Goal: Task Accomplishment & Management: Use online tool/utility

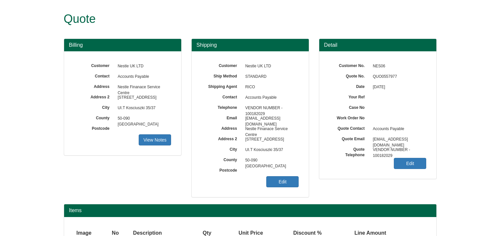
scroll to position [57, 0]
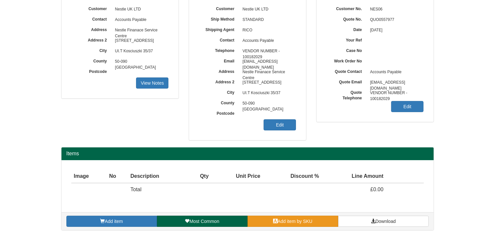
click at [289, 222] on span "Add item by SKU" at bounding box center [294, 221] width 35 height 5
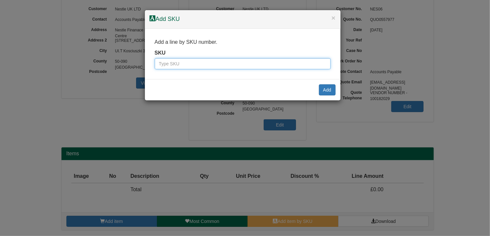
paste input "9745020"
type input "9745020"
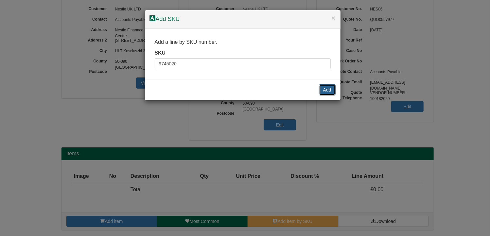
click at [328, 89] on button "Add" at bounding box center [327, 89] width 17 height 11
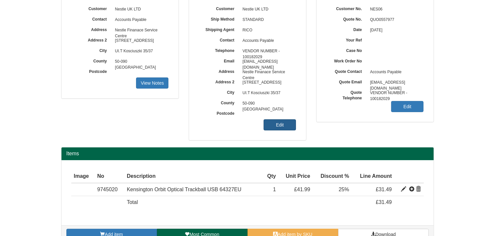
click at [282, 122] on link "Edit" at bounding box center [279, 124] width 32 height 11
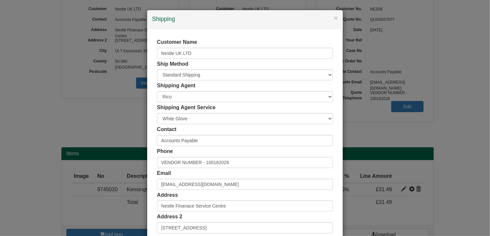
scroll to position [126, 0]
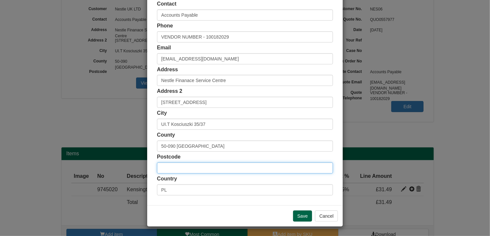
paste input "BN27 4BS"
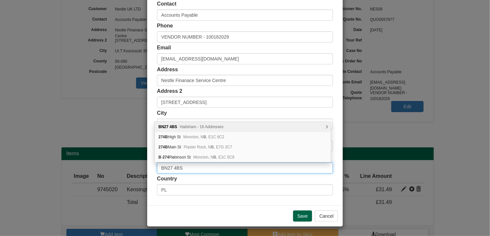
type input "BN27 4BS"
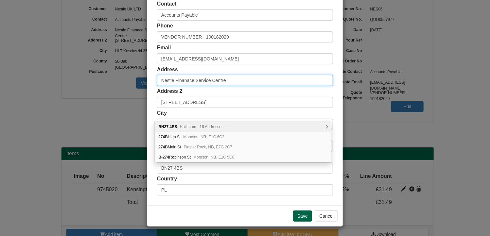
click at [233, 85] on input "Nestle Finanace Service Centre" at bounding box center [245, 80] width 176 height 11
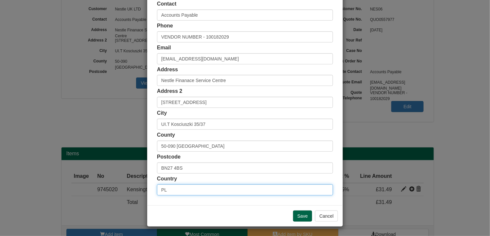
click at [163, 190] on input "PL" at bounding box center [245, 189] width 176 height 11
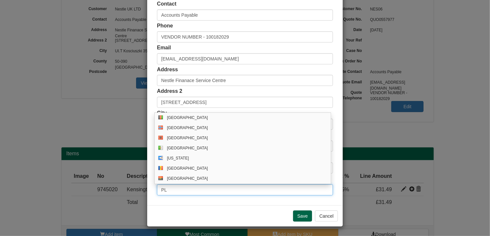
drag, startPoint x: 168, startPoint y: 190, endPoint x: 145, endPoint y: 193, distance: 22.7
click at [147, 193] on div "Customer Name Nestle UK LTD Ship Method Free of Charge £5 Flat Rate £7.50 Flat …" at bounding box center [244, 54] width 195 height 302
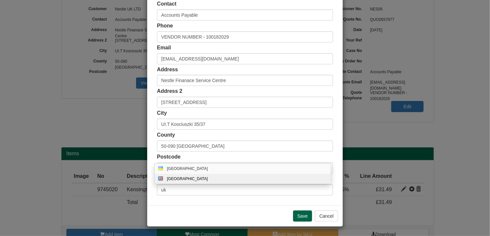
click at [179, 179] on div "[GEOGRAPHIC_DATA]" at bounding box center [249, 178] width 165 height 5
type input "GB"
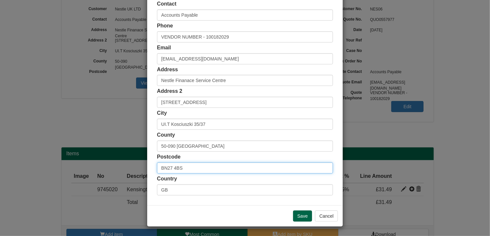
click at [184, 169] on input "BN27 4BS" at bounding box center [245, 167] width 176 height 11
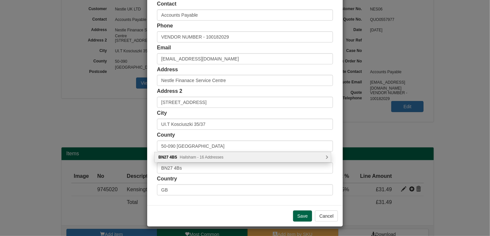
click at [186, 153] on div "BN27 4BS Hailsham - 16 Addresses" at bounding box center [243, 157] width 176 height 10
type input "BN27 4BS"
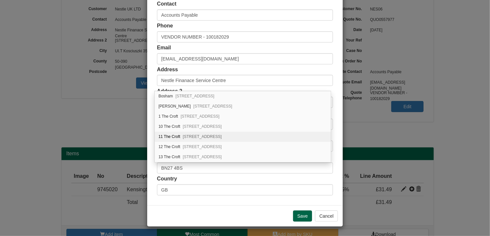
scroll to position [33, 0]
click at [191, 132] on span "Lower Dicker, Hailsham, BN27 4BS" at bounding box center [202, 134] width 39 height 5
type input "14 The Croft"
type input "Lower Dicker"
type input "Hailsham"
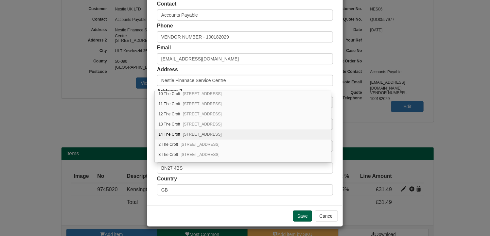
type input "East Sussex"
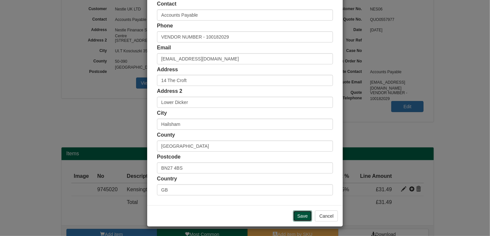
click at [306, 214] on input "Save" at bounding box center [302, 215] width 19 height 11
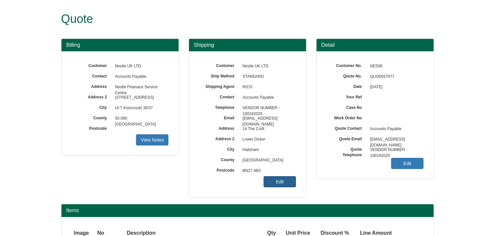
click at [277, 180] on link "Edit" at bounding box center [279, 181] width 32 height 11
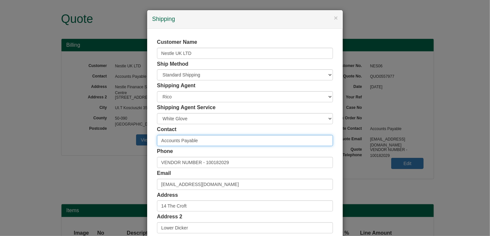
drag, startPoint x: 205, startPoint y: 142, endPoint x: 129, endPoint y: 141, distance: 75.8
click at [129, 141] on div "× Shipping Customer Name Nestle UK LTD Ship Method Free of Charge £5 Flat Rate …" at bounding box center [245, 118] width 490 height 236
paste input "[PERSON_NAME]"
type input "[PERSON_NAME]-House"
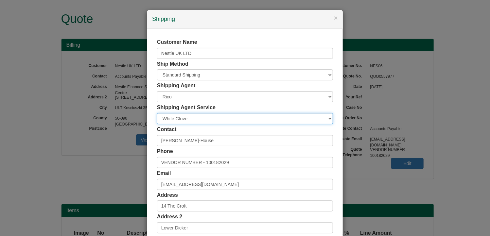
click at [188, 120] on select "Carrier White Glove" at bounding box center [245, 118] width 176 height 11
select select "CA-NEXTDAY"
click at [157, 113] on select "Carrier White Glove" at bounding box center [245, 118] width 176 height 11
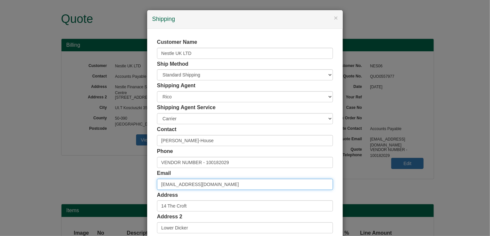
drag, startPoint x: 263, startPoint y: 185, endPoint x: 142, endPoint y: 187, distance: 121.0
click at [142, 187] on div "× Shipping Customer Name Nestle UK LTD Ship Method Free of Charge £5 Flat Rate …" at bounding box center [245, 118] width 490 height 236
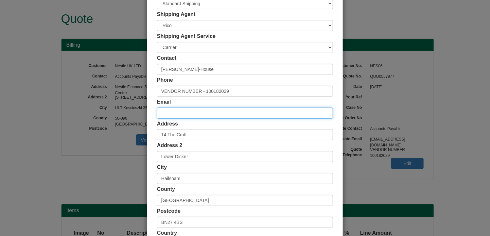
scroll to position [126, 0]
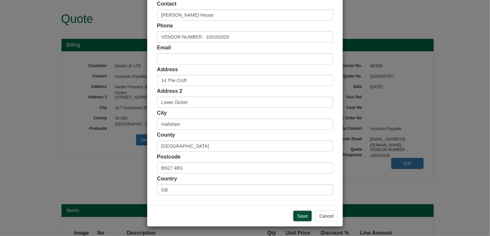
click at [301, 215] on input "Save" at bounding box center [302, 215] width 19 height 11
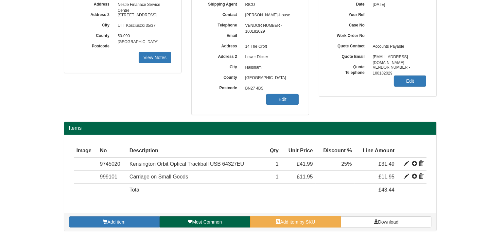
scroll to position [83, 0]
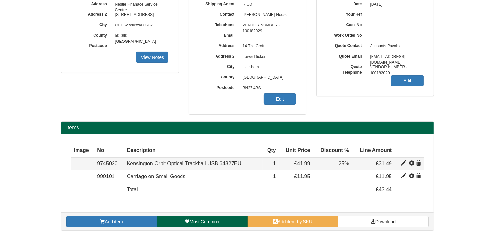
click at [404, 161] on span at bounding box center [403, 163] width 5 height 5
type input "Kensington Orbit Optical Trackball USB 64327EU"
type input "Black/Silver"
type input "23.70"
type input "41.99"
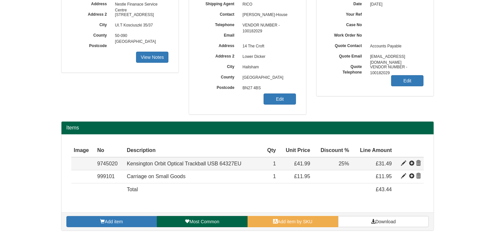
type input "41.99"
type input "1"
type input "25.00"
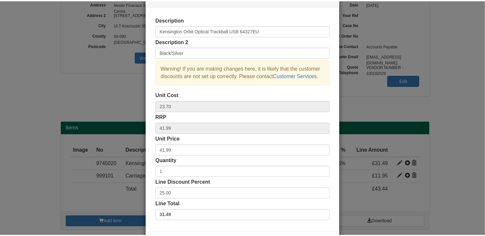
scroll to position [50, 0]
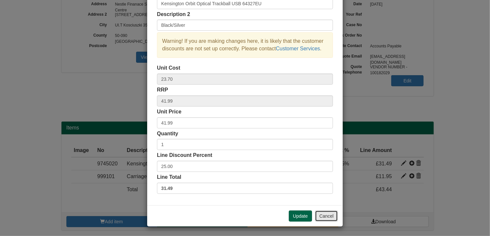
click at [328, 214] on button "Cancel" at bounding box center [326, 215] width 23 height 11
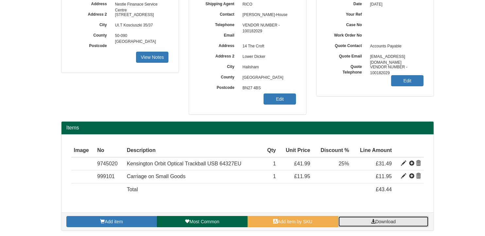
click at [382, 220] on span "Download" at bounding box center [385, 221] width 20 height 5
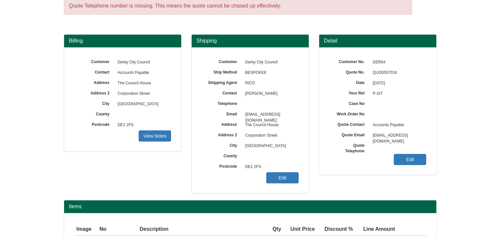
scroll to position [131, 0]
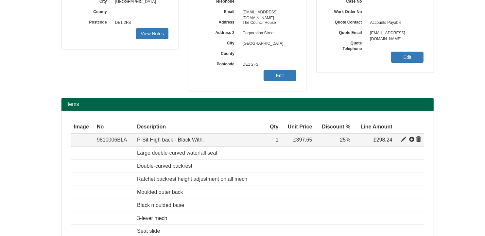
click at [412, 140] on span at bounding box center [411, 139] width 5 height 5
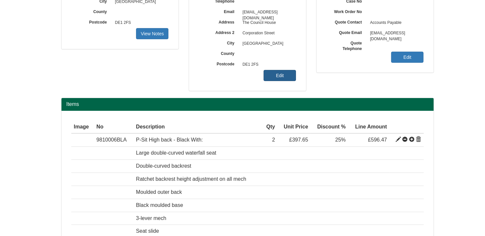
click at [286, 74] on link "Edit" at bounding box center [279, 75] width 32 height 11
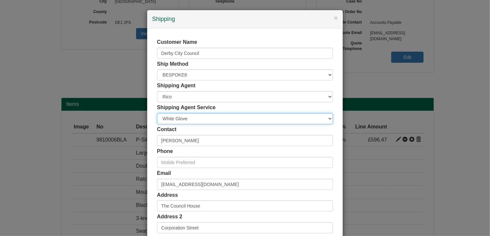
click at [199, 119] on select "Carrier White Glove" at bounding box center [245, 118] width 176 height 11
select select "CA-NEXTDAY"
click at [157, 113] on select "Carrier White Glove" at bounding box center [245, 118] width 176 height 11
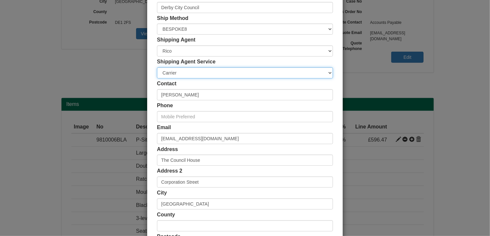
scroll to position [126, 0]
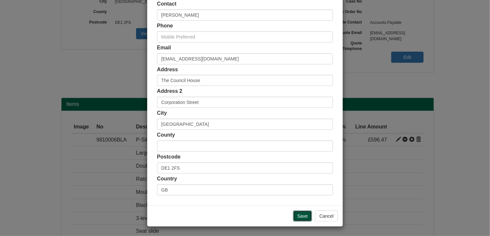
click at [296, 217] on input "Save" at bounding box center [302, 215] width 19 height 11
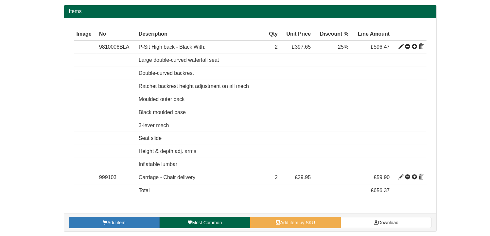
scroll to position [93, 0]
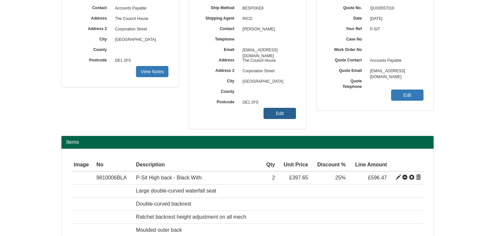
click at [281, 111] on link "Edit" at bounding box center [279, 113] width 32 height 11
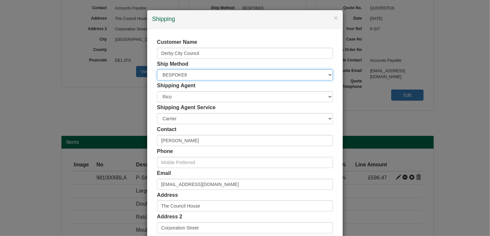
click at [184, 76] on select "Free of Charge £5 Flat Rate £7.50 Flat Rate £10 Flat Rate BESPOKE2 BESPOKE3 BES…" at bounding box center [245, 74] width 176 height 11
select select "BESPOKE9"
click at [157, 69] on select "Free of Charge £5 Flat Rate £7.50 Flat Rate £10 Flat Rate BESPOKE2 BESPOKE3 BES…" at bounding box center [245, 74] width 176 height 11
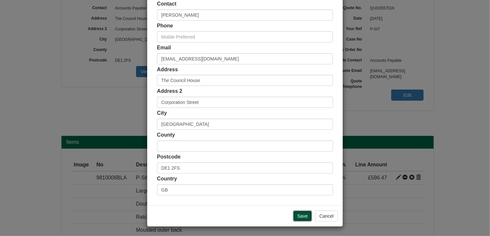
click at [297, 215] on input "Save" at bounding box center [302, 215] width 19 height 11
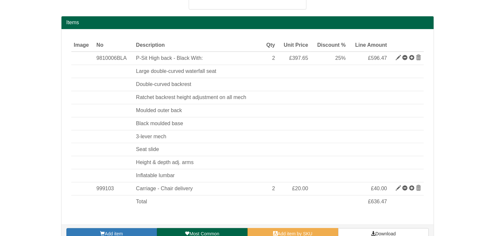
scroll to position [224, 0]
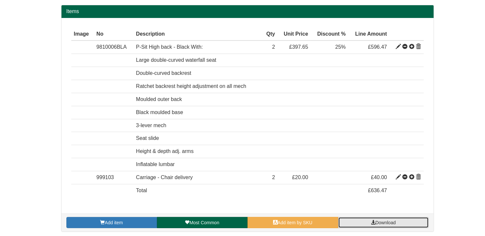
click at [387, 220] on span "Download" at bounding box center [385, 222] width 20 height 5
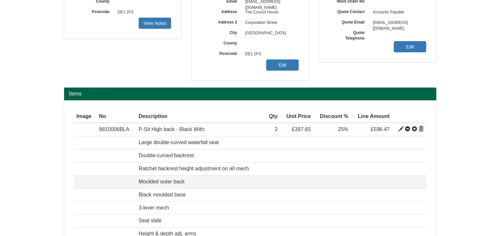
scroll to position [93, 0]
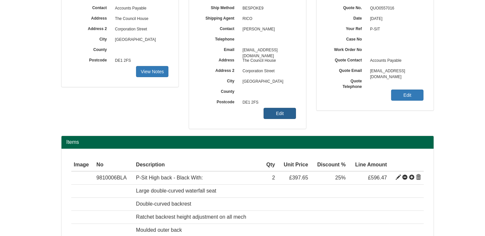
click at [277, 113] on link "Edit" at bounding box center [279, 113] width 32 height 11
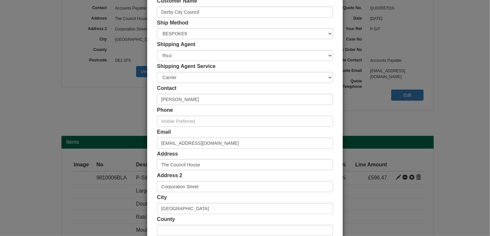
scroll to position [126, 0]
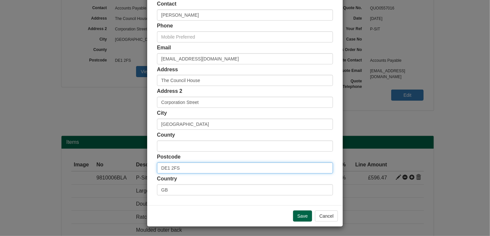
drag, startPoint x: 176, startPoint y: 169, endPoint x: 150, endPoint y: 166, distance: 26.6
click at [150, 166] on div "Customer Name Derby City Council Ship Method Free of Charge £5 Flat Rate £7.50 …" at bounding box center [244, 54] width 195 height 302
paste input "3 0EY"
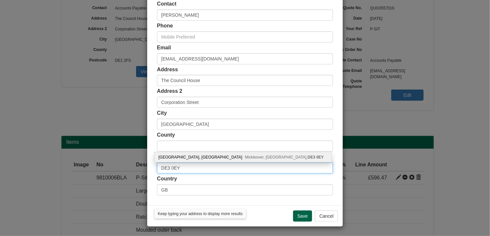
type input "DE3 0EY"
click at [191, 154] on div "[GEOGRAPHIC_DATA], [GEOGRAPHIC_DATA]" at bounding box center [243, 157] width 176 height 10
type input "[GEOGRAPHIC_DATA]"
type input "Vicarage Road, Mickleover"
type input "[GEOGRAPHIC_DATA]"
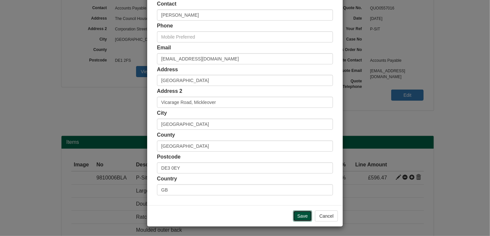
click at [299, 216] on input "Save" at bounding box center [302, 215] width 19 height 11
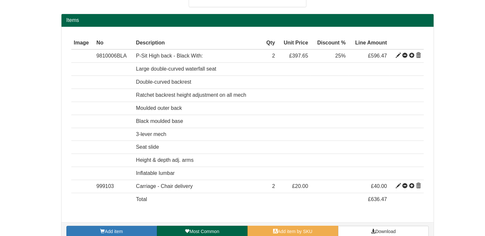
scroll to position [224, 0]
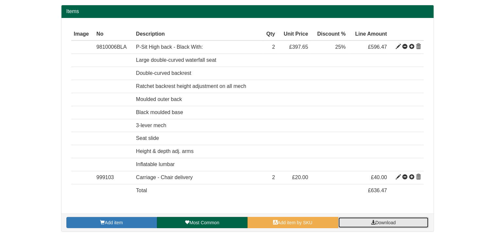
click at [405, 224] on link "Download" at bounding box center [383, 222] width 91 height 11
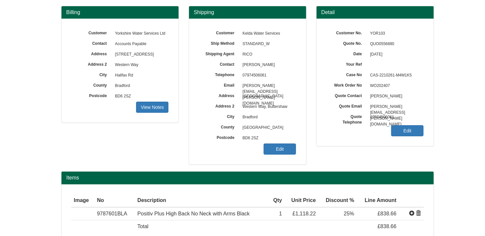
scroll to position [33, 0]
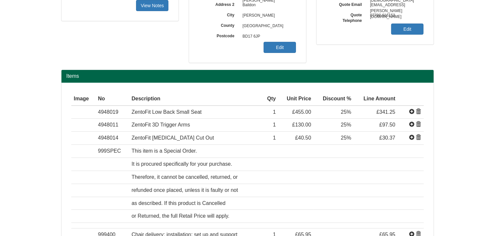
scroll to position [192, 0]
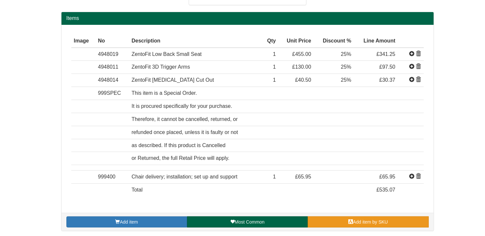
click at [348, 222] on span at bounding box center [350, 221] width 5 height 5
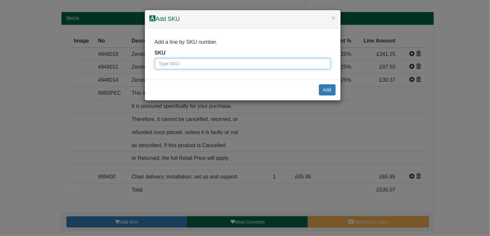
paste input "3809105"
type input "3809105"
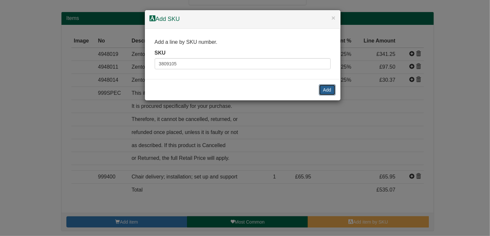
click at [324, 90] on button "Add" at bounding box center [327, 89] width 17 height 11
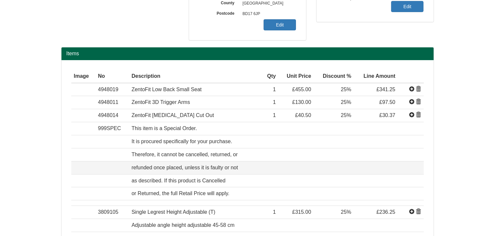
scroll to position [48, 0]
